Goal: Information Seeking & Learning: Learn about a topic

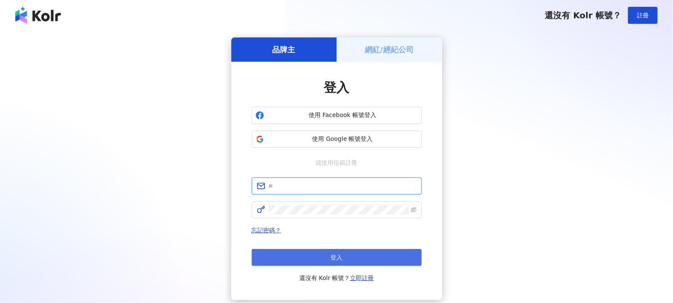
type input "**********"
click at [370, 253] on button "登入" at bounding box center [337, 257] width 170 height 17
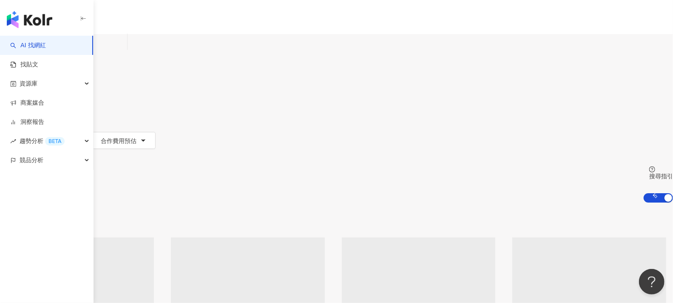
click at [124, 48] on input "search" at bounding box center [89, 42] width 69 height 16
type input "**********"
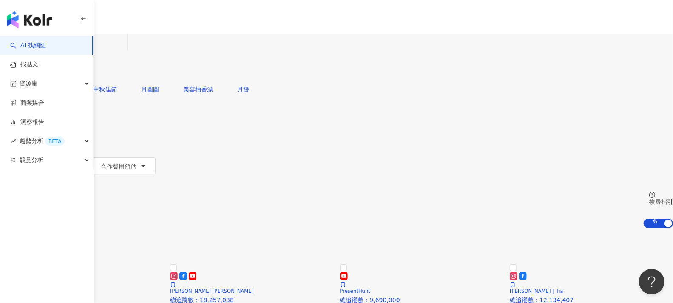
click at [124, 48] on input "**********" at bounding box center [89, 42] width 69 height 16
click at [124, 50] on input "**********" at bounding box center [89, 42] width 69 height 16
drag, startPoint x: 368, startPoint y: 51, endPoint x: 184, endPoint y: 49, distance: 183.7
click at [190, 49] on div "**********" at bounding box center [336, 57] width 673 height 47
type input "**********"
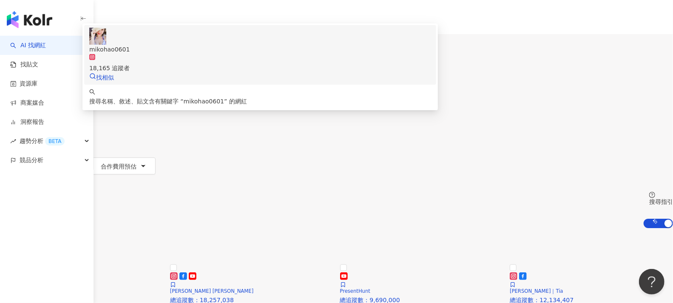
click at [299, 54] on span "mikohao0601" at bounding box center [260, 49] width 342 height 9
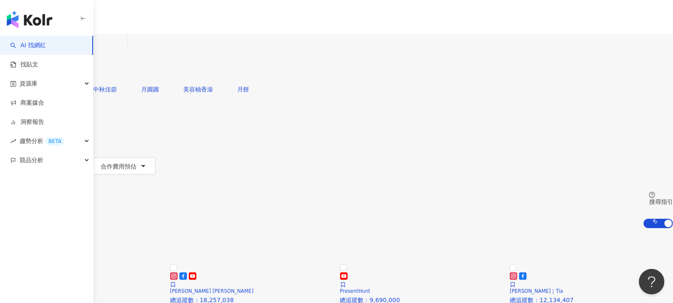
click at [124, 50] on input "search" at bounding box center [89, 42] width 69 height 16
paste input "********"
type input "********"
click at [358, 54] on span "MUMUBOZA 小穆小梅" at bounding box center [260, 49] width 342 height 9
paste input "**********"
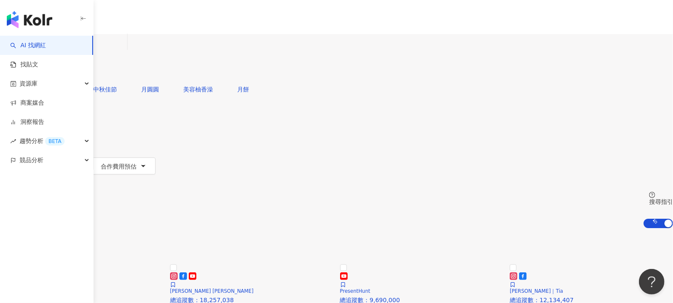
type input "**********"
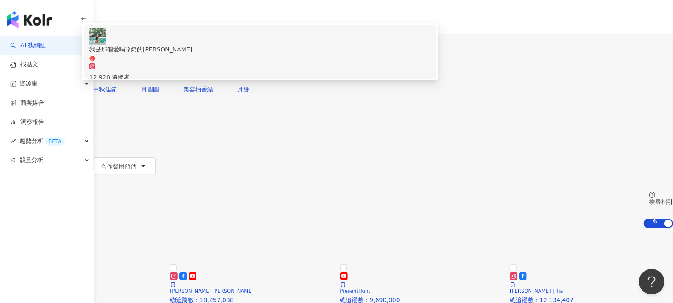
click at [293, 62] on span "我是那個愛喝珍奶的Amy" at bounding box center [260, 53] width 342 height 17
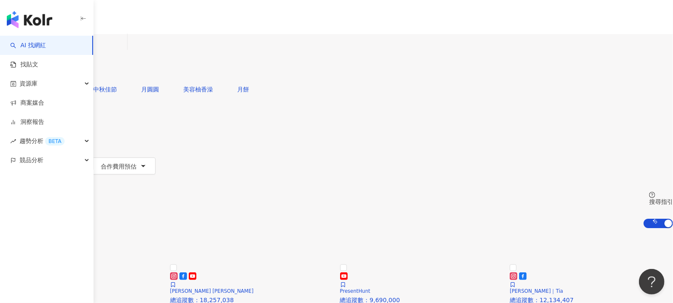
click at [124, 46] on input "search" at bounding box center [89, 42] width 69 height 16
paste input "**********"
type input "**********"
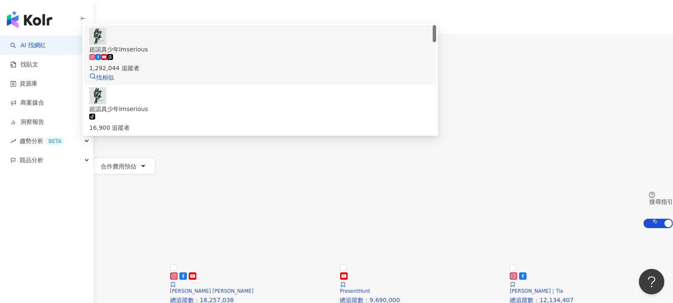
click at [340, 54] on span "超認真少年Imserious" at bounding box center [260, 49] width 342 height 9
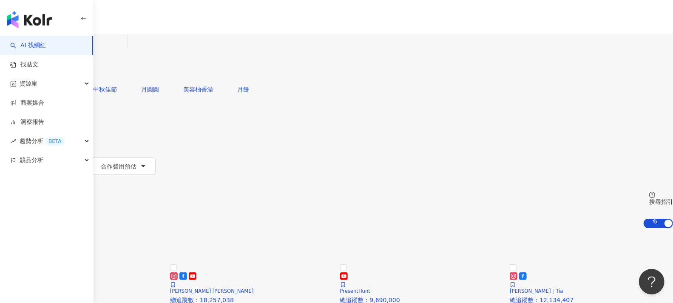
click at [124, 46] on input "search" at bounding box center [89, 42] width 69 height 16
paste input "********"
type input "********"
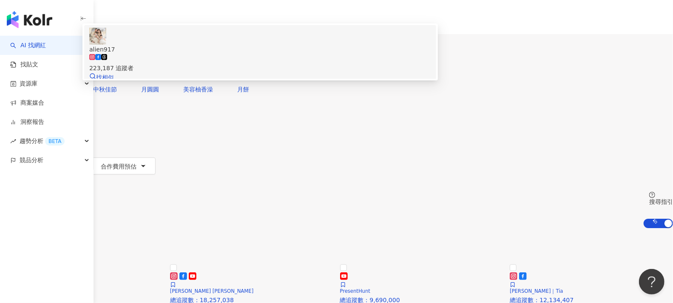
click at [288, 73] on div "223,187 追蹤者" at bounding box center [260, 63] width 342 height 19
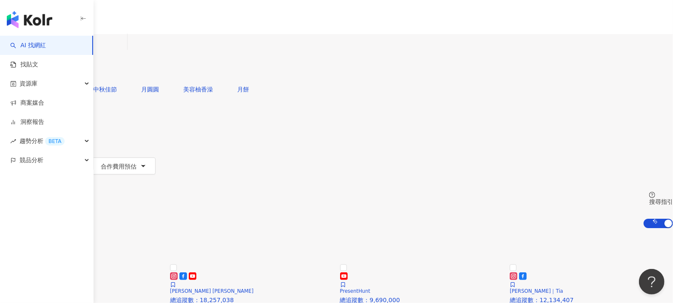
click at [124, 50] on input "search" at bounding box center [89, 42] width 69 height 16
paste input "**********"
type input "**********"
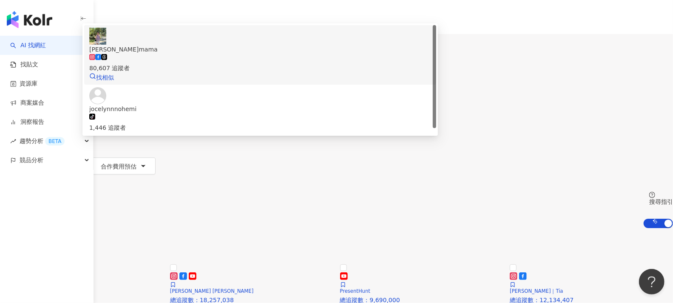
click at [300, 73] on div "80,607 追蹤者" at bounding box center [260, 63] width 342 height 19
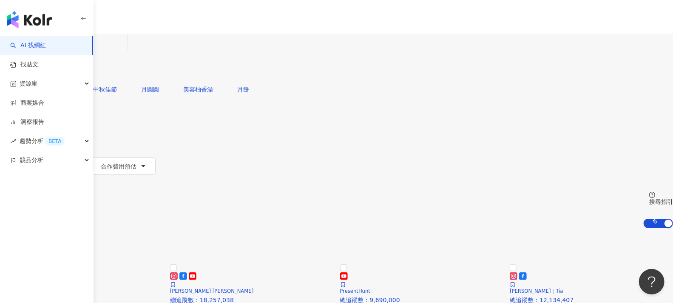
click at [124, 46] on input "search" at bounding box center [89, 42] width 69 height 16
click at [124, 50] on input "search" at bounding box center [89, 42] width 69 height 16
paste input "**********"
type input "**********"
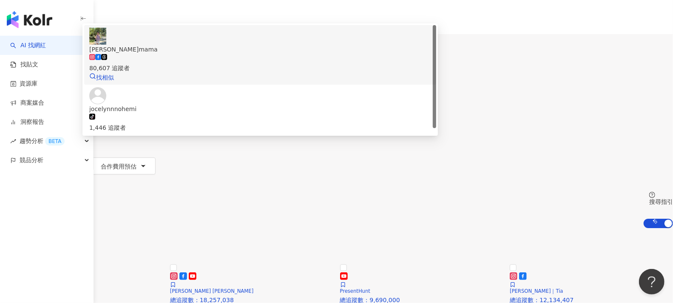
click at [336, 73] on div "80,607 追蹤者" at bounding box center [260, 63] width 342 height 19
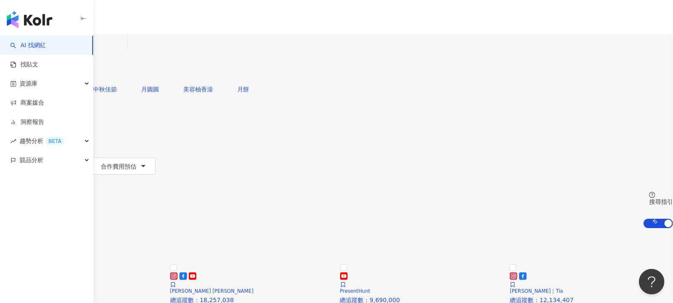
click at [124, 45] on input "search" at bounding box center [89, 42] width 69 height 16
paste input "**********"
type input "**********"
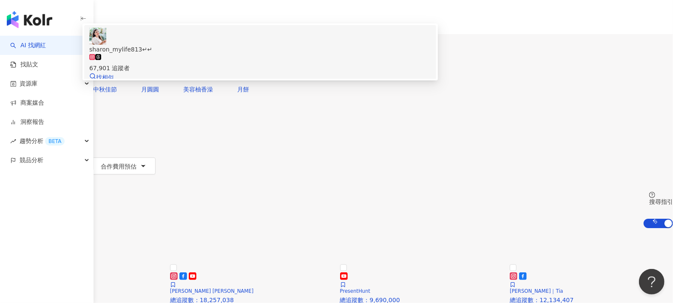
click at [314, 73] on div "67,901 追蹤者" at bounding box center [260, 63] width 342 height 19
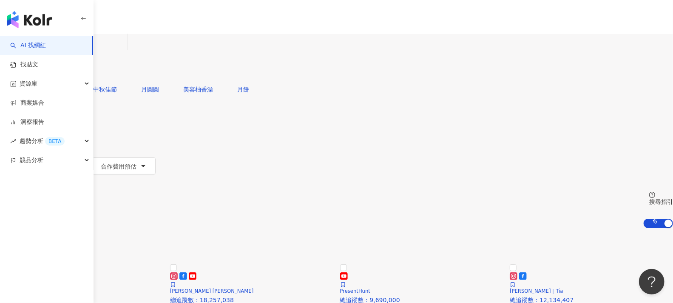
click at [124, 47] on input "search" at bounding box center [89, 42] width 69 height 16
paste input "**********"
type input "**********"
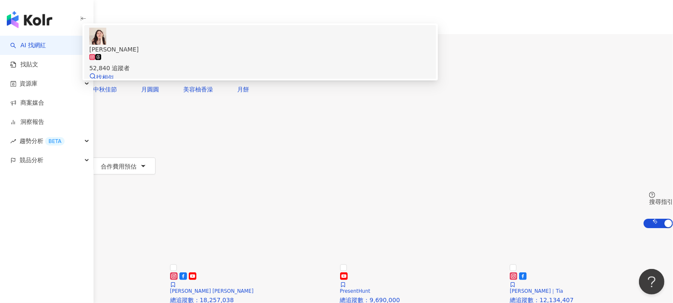
click at [302, 54] on span "李綾" at bounding box center [260, 49] width 342 height 9
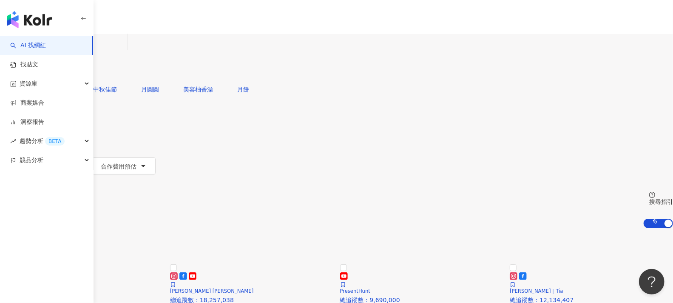
drag, startPoint x: 284, startPoint y: 52, endPoint x: 293, endPoint y: 52, distance: 8.5
click at [124, 50] on input "search" at bounding box center [89, 42] width 69 height 16
paste input "**********"
type input "**********"
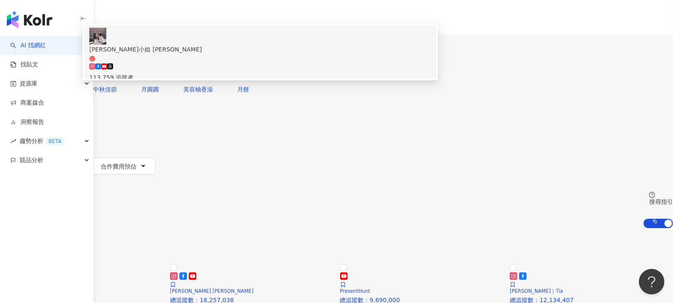
click at [284, 78] on div "113,759 追蹤者" at bounding box center [260, 77] width 342 height 9
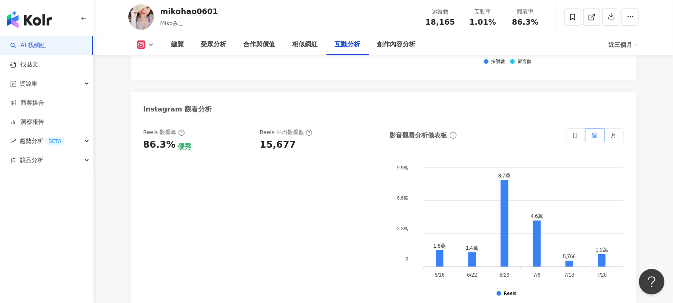
scroll to position [1890, 0]
drag, startPoint x: 295, startPoint y: 146, endPoint x: 258, endPoint y: 146, distance: 37.0
click at [258, 146] on div "Reels 觀看率 86.3% 優秀 Reels 平均觀看數 15,677" at bounding box center [255, 141] width 225 height 23
copy div "15,677"
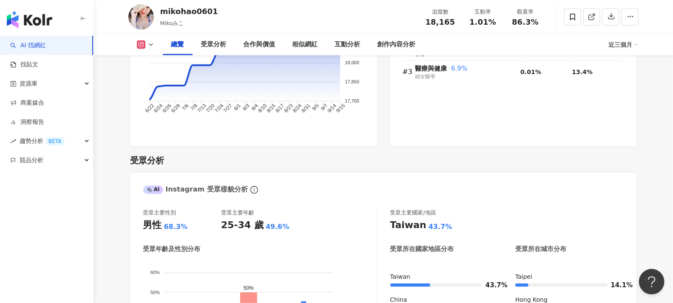
scroll to position [567, 0]
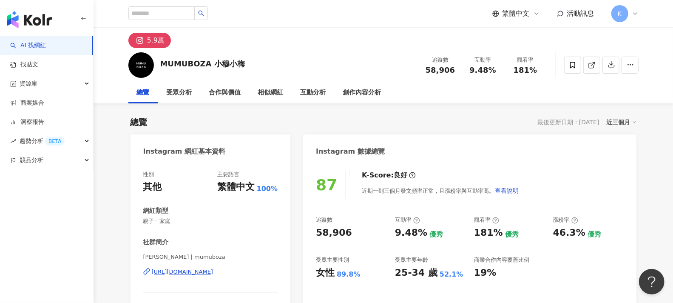
drag, startPoint x: 457, startPoint y: 69, endPoint x: 453, endPoint y: 70, distance: 4.4
click at [453, 70] on div "追蹤數 58,906" at bounding box center [440, 65] width 43 height 18
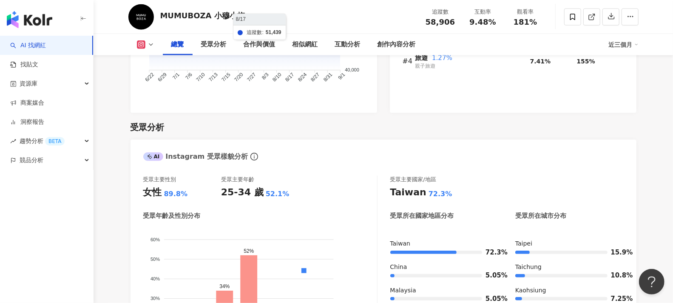
scroll to position [661, 0]
click at [188, 191] on div "女性 89.8%" at bounding box center [182, 191] width 78 height 13
drag, startPoint x: 191, startPoint y: 193, endPoint x: 162, endPoint y: 193, distance: 29.8
click at [162, 193] on div "女性 89.8%" at bounding box center [182, 191] width 78 height 13
copy div "女性 89.8%"
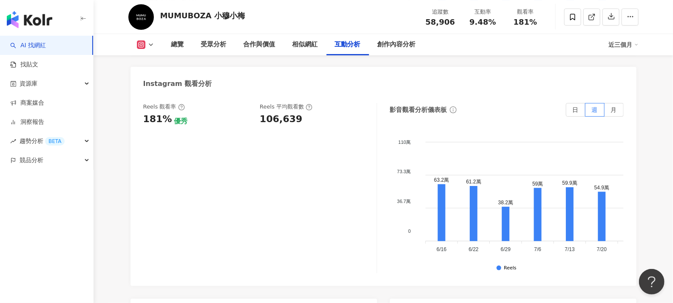
scroll to position [1937, 0]
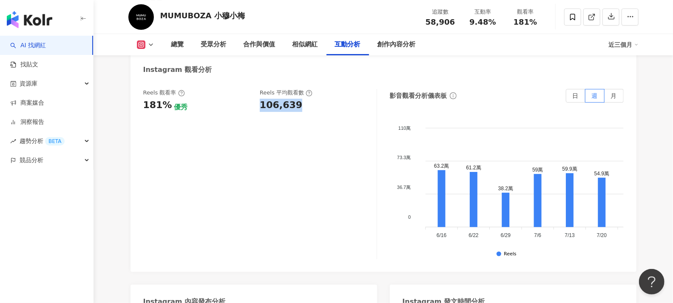
drag, startPoint x: 311, startPoint y: 109, endPoint x: 257, endPoint y: 108, distance: 53.6
click at [257, 108] on div "Reels 觀看率 181% 優秀 Reels 平均觀看數 106,639" at bounding box center [255, 100] width 225 height 23
copy div "106,639"
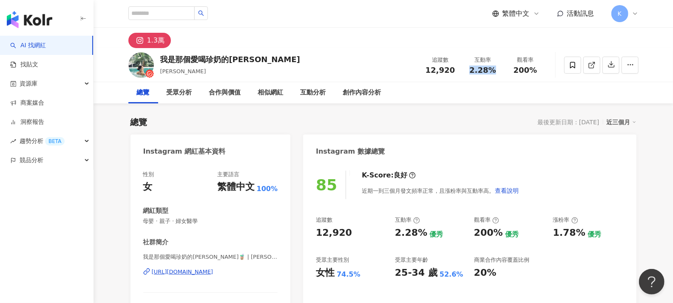
drag, startPoint x: 499, startPoint y: 69, endPoint x: 471, endPoint y: 69, distance: 28.1
click at [471, 69] on div "2.28%" at bounding box center [483, 70] width 32 height 9
copy span "2.28%"
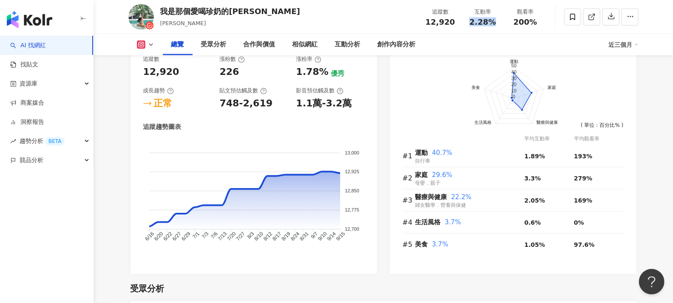
scroll to position [661, 0]
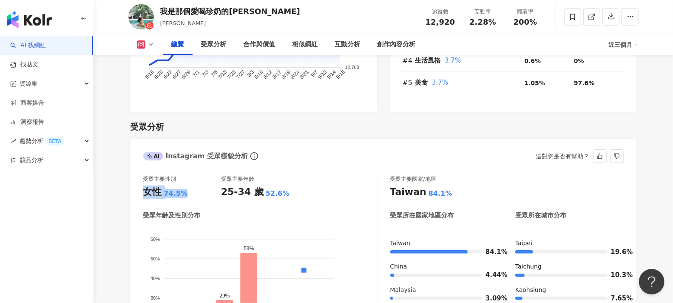
drag, startPoint x: 190, startPoint y: 193, endPoint x: 145, endPoint y: 193, distance: 45.1
click at [145, 193] on div "女性 74.5%" at bounding box center [182, 191] width 78 height 13
copy div "女性 74.5%"
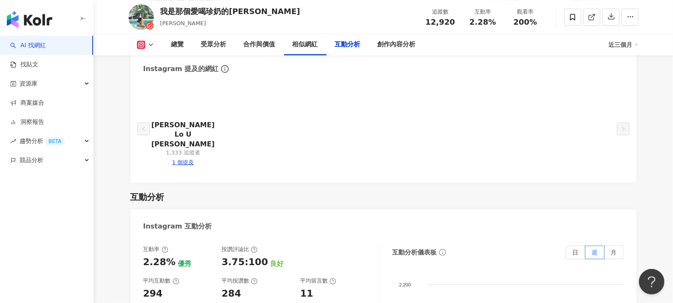
scroll to position [1842, 0]
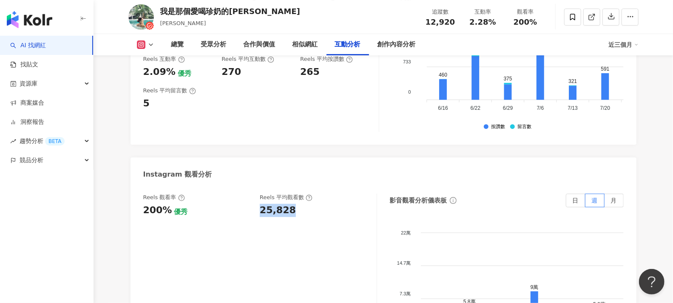
drag, startPoint x: 296, startPoint y: 175, endPoint x: 257, endPoint y: 174, distance: 39.1
click at [257, 193] on div "Reels 觀看率 200% 優秀 Reels 平均觀看數 25,828" at bounding box center [255, 204] width 225 height 23
copy div "25,828"
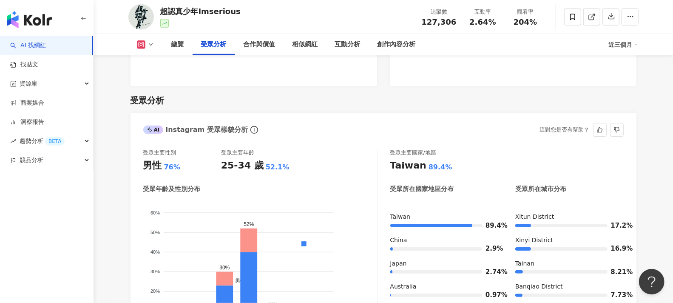
scroll to position [898, 0]
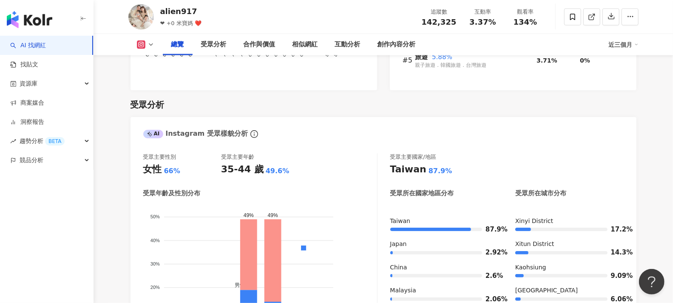
scroll to position [708, 0]
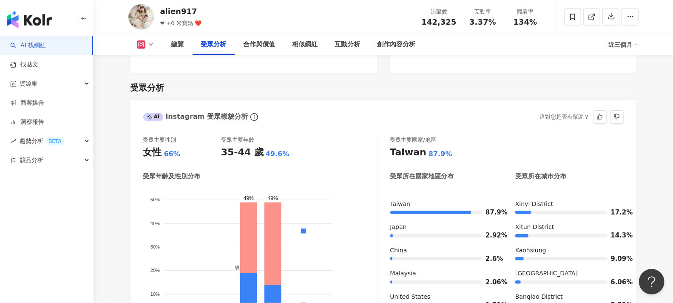
drag, startPoint x: 156, startPoint y: 153, endPoint x: 156, endPoint y: 143, distance: 10.2
click at [149, 146] on div "女性 66%" at bounding box center [182, 152] width 78 height 13
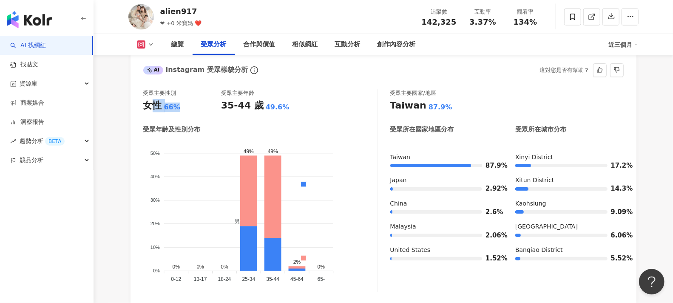
scroll to position [756, 0]
click at [364, 79] on div "AI Instagram 受眾樣貌分析 這對您是否有幫助？" at bounding box center [384, 67] width 506 height 28
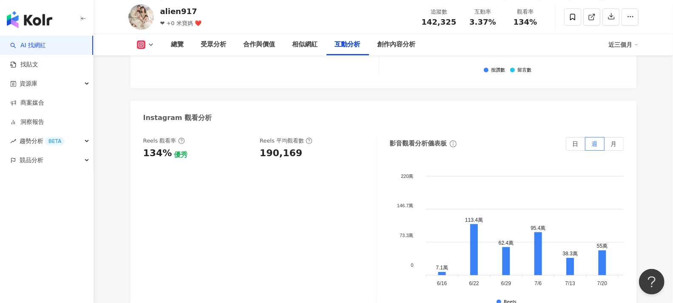
scroll to position [1937, 0]
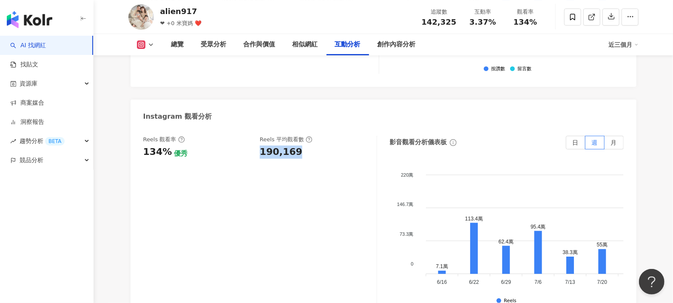
drag, startPoint x: 298, startPoint y: 103, endPoint x: 257, endPoint y: 101, distance: 41.7
click at [257, 136] on div "Reels 觀看率 134% 優秀 Reels 平均觀看數 190,169" at bounding box center [255, 147] width 225 height 23
copy div "190,169"
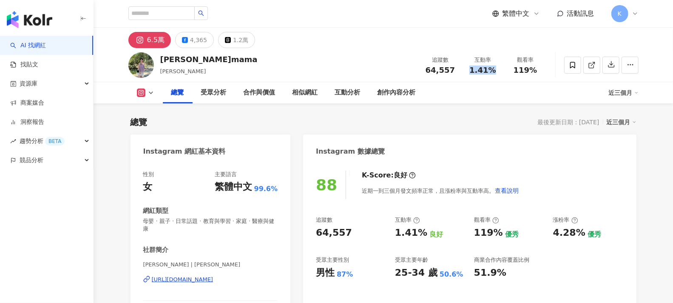
drag, startPoint x: 500, startPoint y: 71, endPoint x: 404, endPoint y: 9, distance: 113.9
click at [472, 69] on div "互動率 1.41%" at bounding box center [483, 65] width 43 height 18
copy span "1.41%"
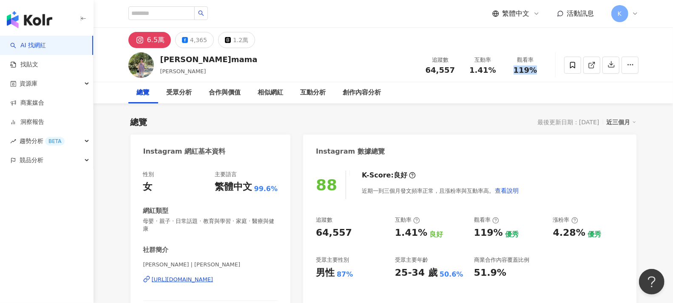
drag, startPoint x: 537, startPoint y: 68, endPoint x: 513, endPoint y: 69, distance: 24.3
click at [513, 69] on div "119%" at bounding box center [525, 70] width 32 height 9
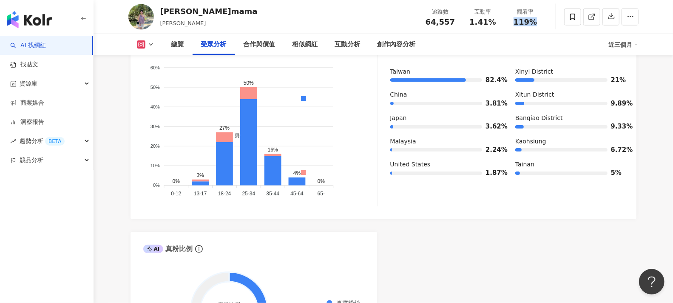
scroll to position [850, 0]
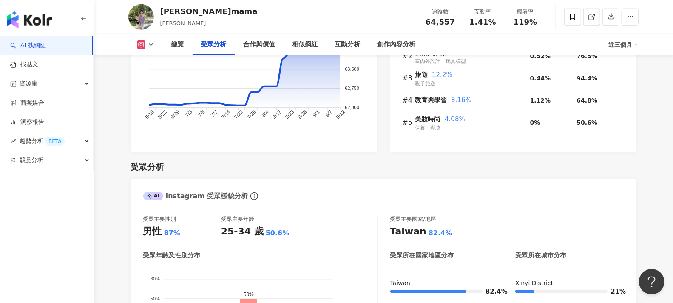
scroll to position [614, 0]
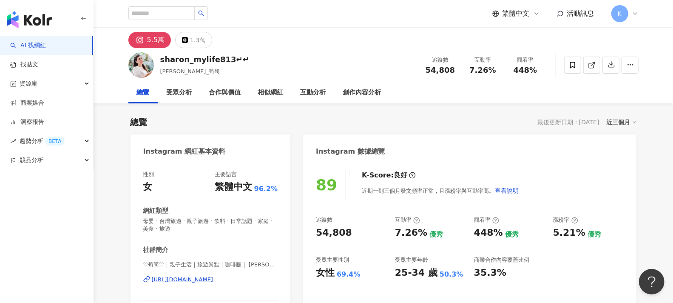
click at [411, 126] on div "總覽 最後更新日期：2025/9/9 近三個月" at bounding box center [384, 122] width 506 height 12
click at [416, 118] on div "總覽 最後更新日期：2025/9/9 近三個月" at bounding box center [384, 122] width 506 height 12
click at [365, 117] on div "總覽 最後更新日期：2025/9/9 近三個月" at bounding box center [384, 122] width 506 height 12
drag, startPoint x: 495, startPoint y: 69, endPoint x: 470, endPoint y: 69, distance: 25.5
click at [470, 69] on div "7.26%" at bounding box center [483, 70] width 32 height 9
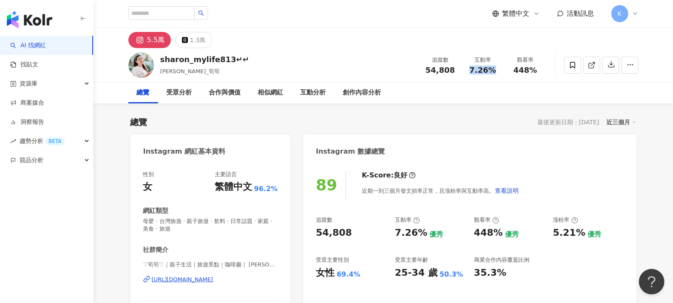
copy span "7.26%"
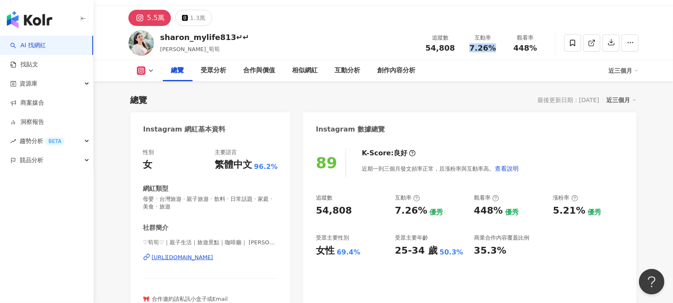
scroll to position [47, 0]
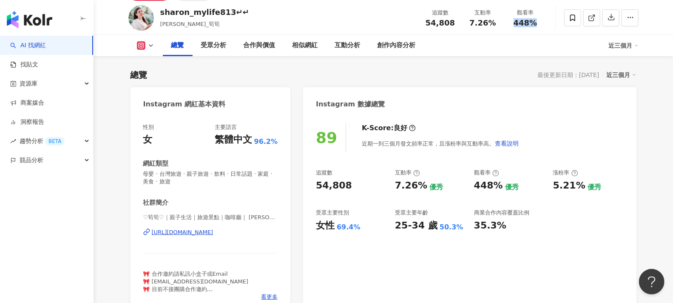
drag, startPoint x: 539, startPoint y: 22, endPoint x: 515, endPoint y: 23, distance: 23.8
click at [515, 23] on div "448%" at bounding box center [525, 23] width 32 height 9
copy span "448%"
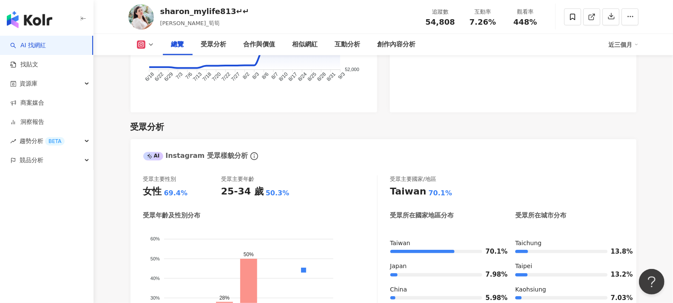
scroll to position [708, 0]
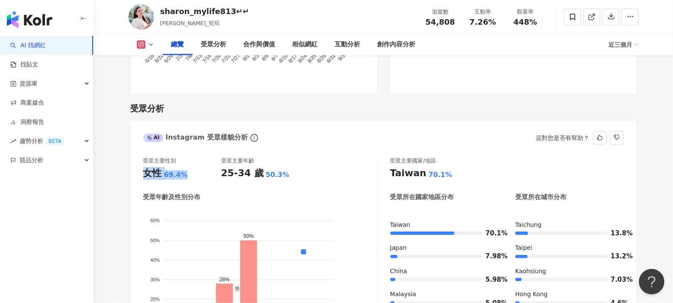
drag, startPoint x: 193, startPoint y: 161, endPoint x: 142, endPoint y: 162, distance: 50.6
click at [142, 162] on div "受眾主要性別 女性 69.4% 受眾主要年齡 25-34 歲 50.3% 受眾年齡及性別分布 男性 女性 60% 60% 50% 50% 40% 40% 30…" at bounding box center [384, 260] width 506 height 224
copy div "女性 69.4%"
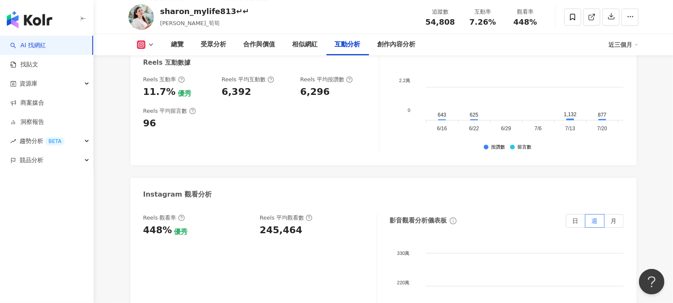
scroll to position [1842, 0]
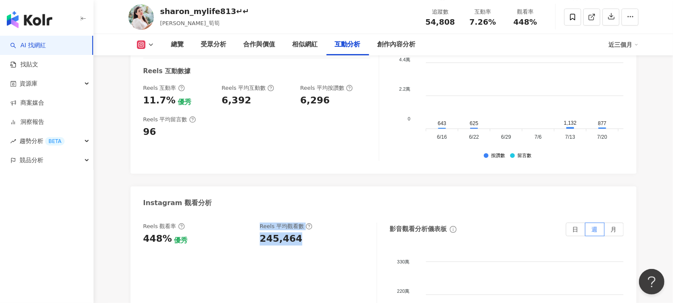
drag, startPoint x: 307, startPoint y: 197, endPoint x: 254, endPoint y: 196, distance: 52.3
click at [253, 222] on div "Reels 觀看率 448% 優秀 Reels 平均觀看數 245,464" at bounding box center [255, 233] width 225 height 23
click at [304, 232] on div "245,464" at bounding box center [314, 238] width 108 height 13
drag, startPoint x: 296, startPoint y: 196, endPoint x: 262, endPoint y: 197, distance: 33.6
click at [262, 232] on div "245,464" at bounding box center [281, 238] width 43 height 13
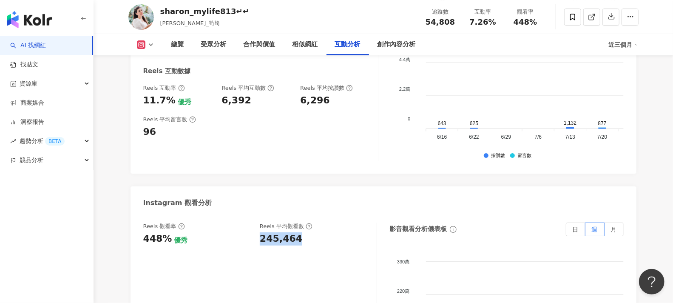
copy div "245,464"
drag, startPoint x: 362, startPoint y: 132, endPoint x: 369, endPoint y: 122, distance: 12.3
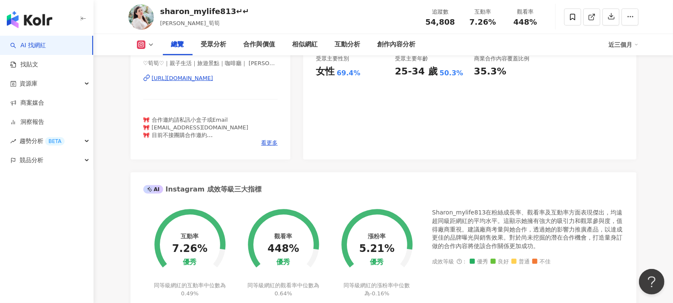
scroll to position [0, 0]
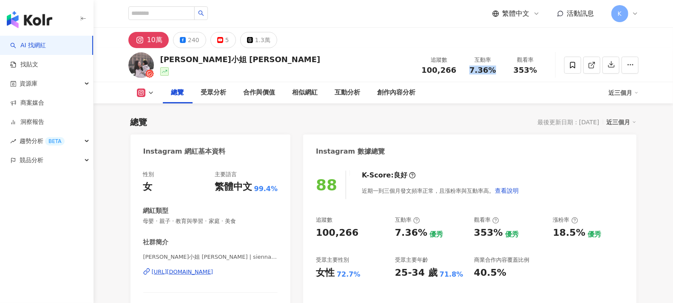
drag, startPoint x: 477, startPoint y: 71, endPoint x: 508, endPoint y: 15, distance: 64.0
click at [469, 71] on div "7.36%" at bounding box center [483, 70] width 32 height 9
drag, startPoint x: 529, startPoint y: 98, endPoint x: 271, endPoint y: 117, distance: 257.9
click at [526, 98] on div "總覽 受眾分析 合作與價值 相似網紅 互動分析 創作內容分析" at bounding box center [386, 92] width 446 height 21
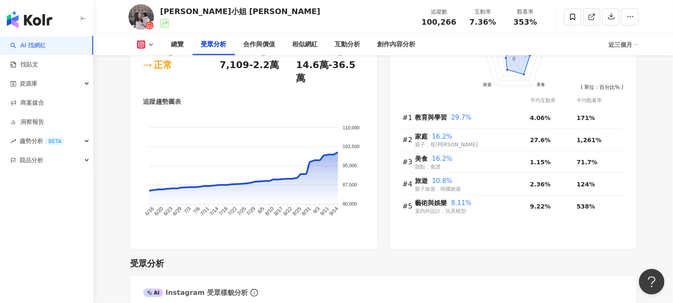
scroll to position [708, 0]
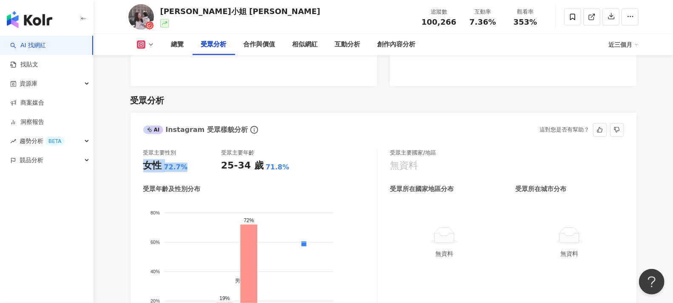
drag, startPoint x: 192, startPoint y: 153, endPoint x: 142, endPoint y: 152, distance: 49.3
click at [142, 152] on div "受眾主要性別 女性 72.7% 受眾主要年齡 25-34 歲 71.8% 受眾年齡及性別分布 男性 女性 80% 80% 60% 60% 40% 40% 20…" at bounding box center [384, 252] width 506 height 224
copy div "女性 72.7%"
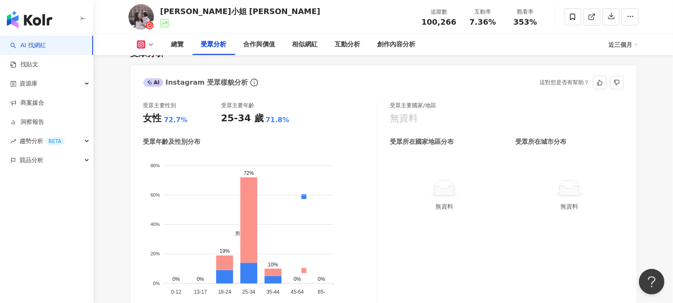
click at [323, 102] on div "受眾主要性別 女性 72.7% 受眾主要年齡 25-34 歲 71.8%" at bounding box center [260, 113] width 234 height 23
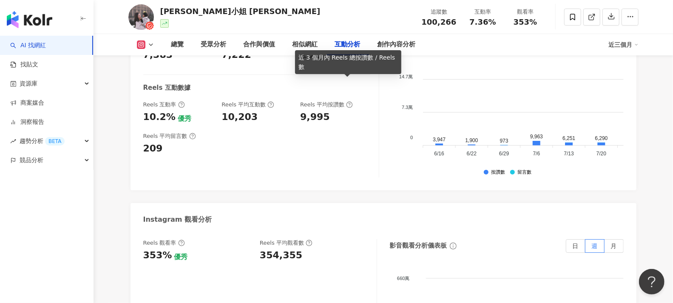
scroll to position [1842, 0]
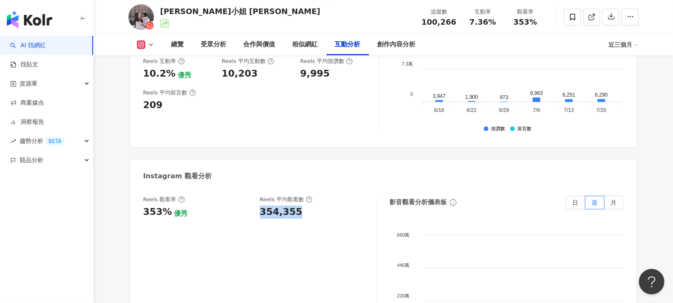
drag, startPoint x: 302, startPoint y: 188, endPoint x: 259, endPoint y: 190, distance: 42.5
click at [259, 196] on div "Reels 觀看率 353% 優秀 [PERSON_NAME] 平均觀看數 354,355" at bounding box center [255, 207] width 225 height 23
copy div "354,355"
